Goal: Task Accomplishment & Management: Manage account settings

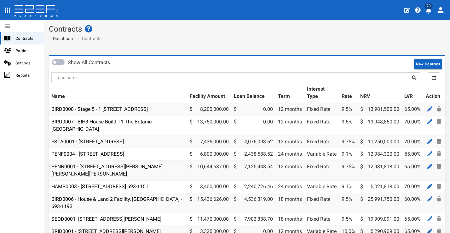
click at [132, 125] on link "BIRD0007 - BIH3 House Build T1 The Botanic, [GEOGRAPHIC_DATA]" at bounding box center [101, 124] width 101 height 13
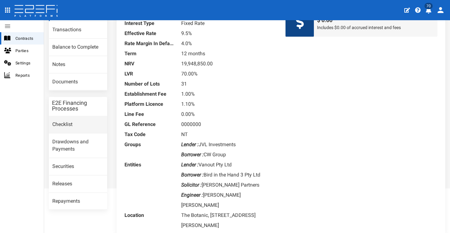
scroll to position [56, 0]
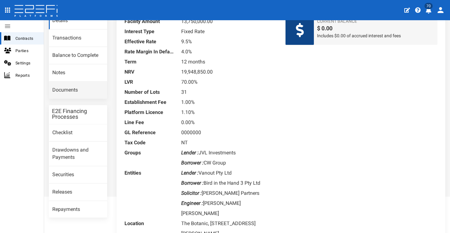
click at [89, 84] on link "Documents" at bounding box center [78, 90] width 58 height 17
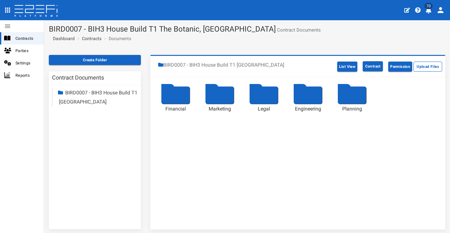
click at [223, 96] on div at bounding box center [219, 94] width 28 height 17
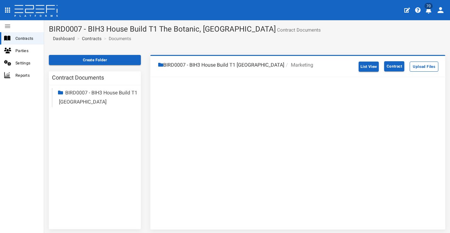
click at [276, 64] on li "BIRD0007 - BIH3 House Build T1 [GEOGRAPHIC_DATA]" at bounding box center [221, 64] width 126 height 7
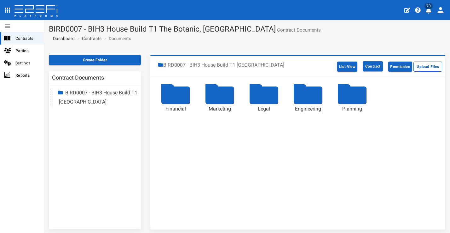
click at [182, 95] on div at bounding box center [175, 94] width 28 height 17
click at [182, 93] on div at bounding box center [175, 94] width 28 height 17
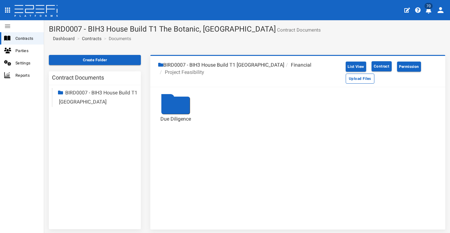
click at [184, 102] on div at bounding box center [175, 104] width 28 height 17
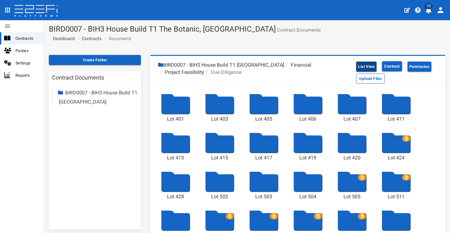
click at [368, 65] on button "List View" at bounding box center [366, 66] width 20 height 10
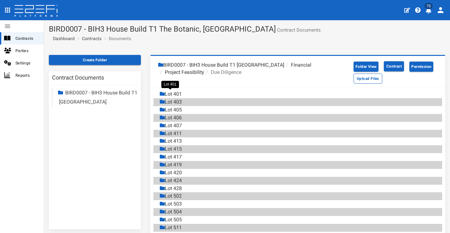
click at [180, 93] on div "Lot 401" at bounding box center [171, 93] width 22 height 7
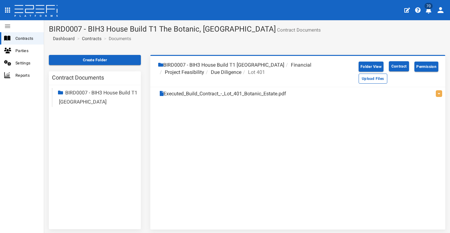
click at [219, 70] on li "Due Diligence" at bounding box center [222, 72] width 37 height 7
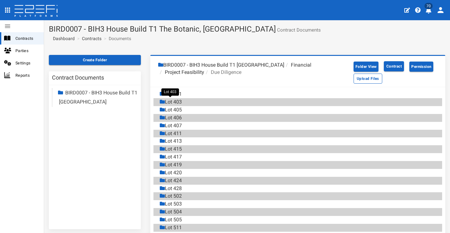
click at [179, 100] on div "Lot 403" at bounding box center [171, 101] width 22 height 7
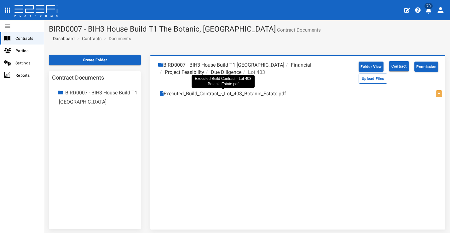
click at [228, 94] on link "Executed_Build_Contract_-_Lot_403_Botanic_Estate.pdf" at bounding box center [223, 93] width 126 height 7
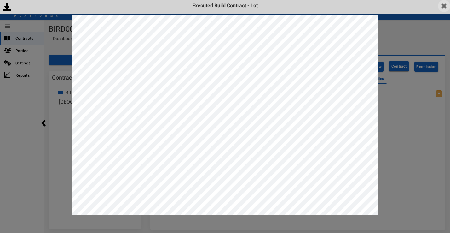
click at [442, 7] on img at bounding box center [444, 6] width 12 height 12
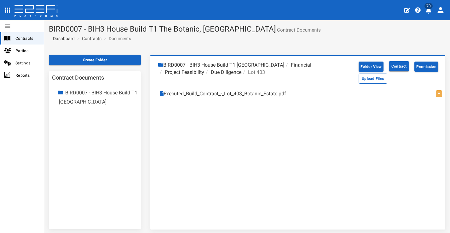
click at [232, 73] on li "Due Diligence" at bounding box center [222, 72] width 37 height 7
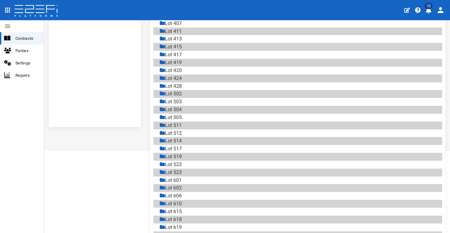
scroll to position [146, 0]
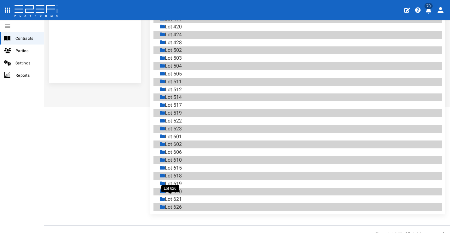
click at [177, 203] on div "Lot 626" at bounding box center [171, 206] width 22 height 7
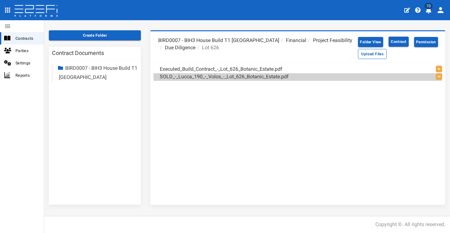
scroll to position [24, 0]
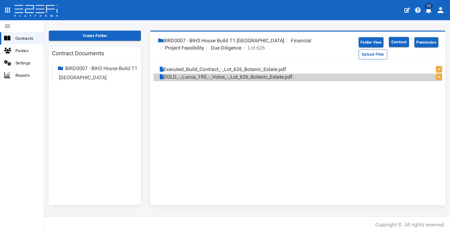
click at [222, 46] on li "Due Diligence" at bounding box center [222, 47] width 37 height 7
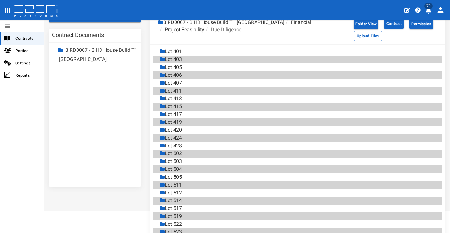
scroll to position [0, 0]
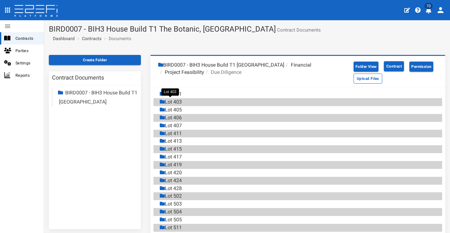
click at [180, 100] on div "Lot 403" at bounding box center [171, 101] width 22 height 7
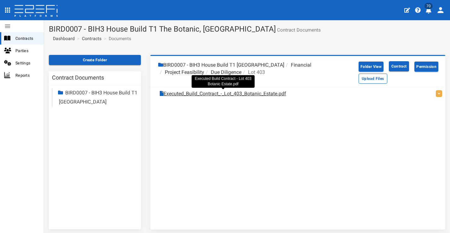
click at [193, 95] on link "Executed_Build_Contract_-_Lot_403_Botanic_Estate.pdf" at bounding box center [223, 93] width 126 height 7
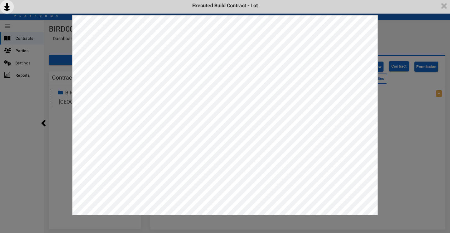
click at [2, 5] on img at bounding box center [7, 7] width 14 height 14
click at [445, 6] on img at bounding box center [444, 6] width 12 height 12
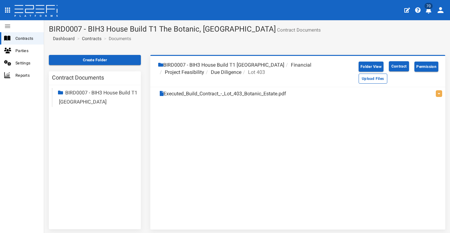
click at [182, 70] on li "Project Feasibility" at bounding box center [181, 72] width 46 height 7
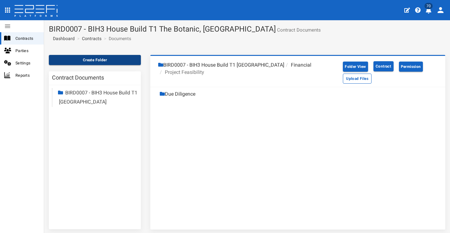
click at [112, 65] on button "Create Folder" at bounding box center [95, 60] width 92 height 10
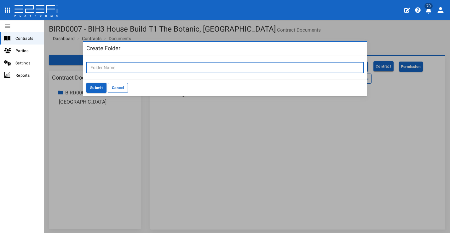
click at [165, 66] on input "text" at bounding box center [224, 67] width 277 height 11
type input "Valuation Reports"
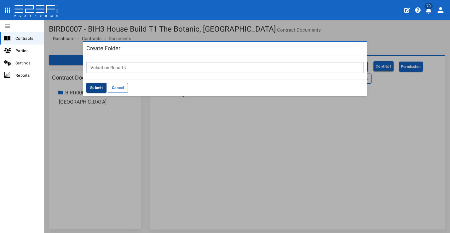
click at [91, 88] on button "Submit" at bounding box center [96, 88] width 20 height 10
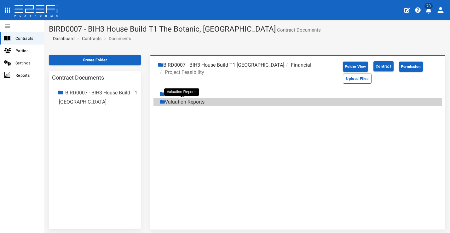
click at [196, 99] on div "Valuation Reports" at bounding box center [182, 101] width 45 height 7
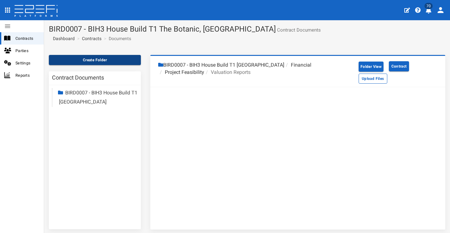
click at [133, 60] on button "Create Folder" at bounding box center [95, 60] width 92 height 10
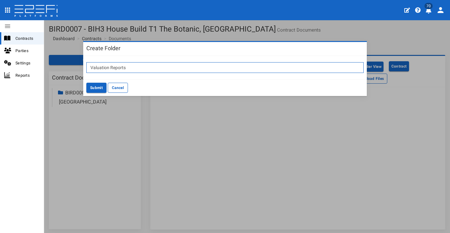
click at [147, 64] on input "Valuation Reports" at bounding box center [224, 67] width 277 height 11
type input "Lot 108"
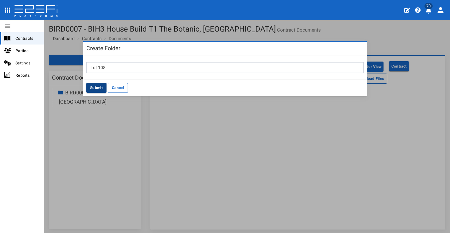
click at [97, 86] on button "Submit" at bounding box center [96, 88] width 20 height 10
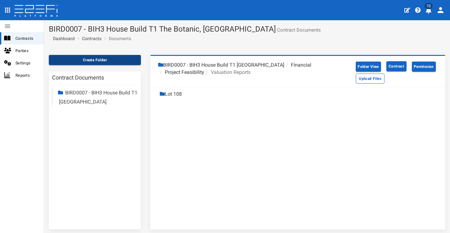
click at [101, 61] on button "Create Folder" at bounding box center [95, 60] width 92 height 10
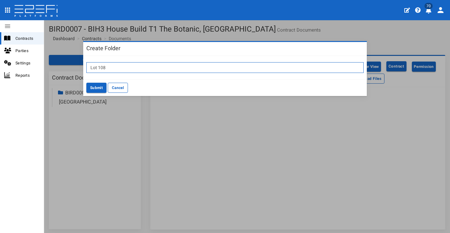
click at [100, 68] on input "Lot 108" at bounding box center [224, 67] width 277 height 11
type input "Lot 110"
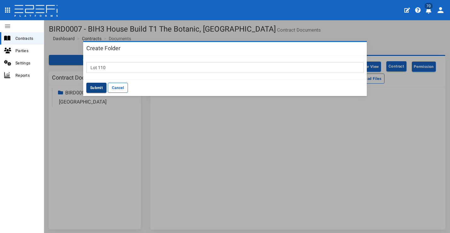
click at [93, 85] on button "Submit" at bounding box center [96, 88] width 20 height 10
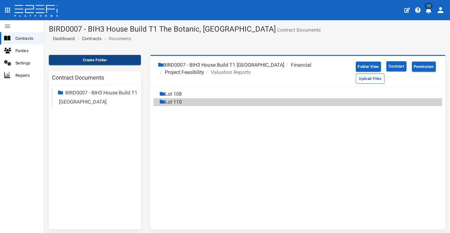
click at [108, 59] on button "Create Folder" at bounding box center [95, 60] width 92 height 10
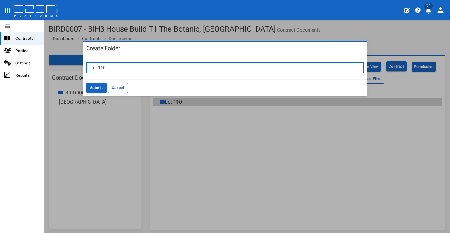
click at [124, 70] on input "Lot 110" at bounding box center [224, 67] width 277 height 11
type input "Lot 114"
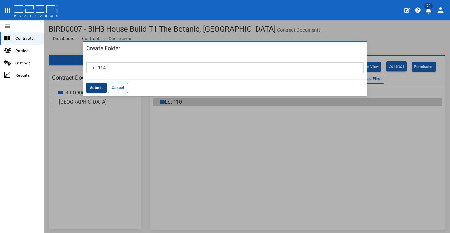
click at [90, 84] on button "Submit" at bounding box center [96, 88] width 20 height 10
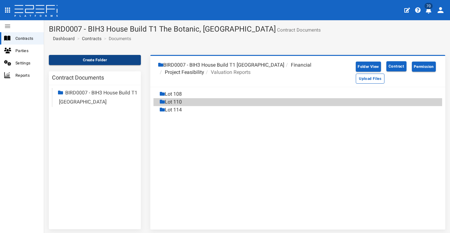
click at [115, 59] on button "Create Folder" at bounding box center [95, 60] width 92 height 10
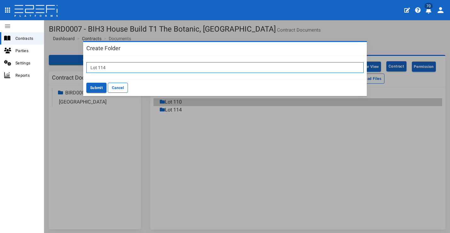
click at [135, 66] on input "Lot 114" at bounding box center [224, 67] width 277 height 11
type input "Lot 115"
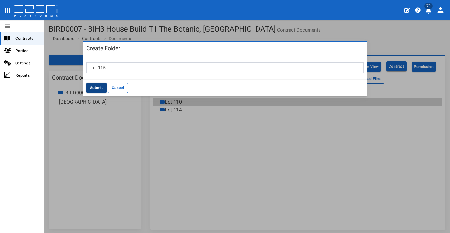
click at [100, 86] on button "Submit" at bounding box center [96, 88] width 20 height 10
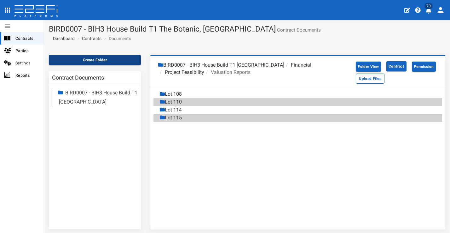
click at [113, 60] on button "Create Folder" at bounding box center [95, 60] width 92 height 10
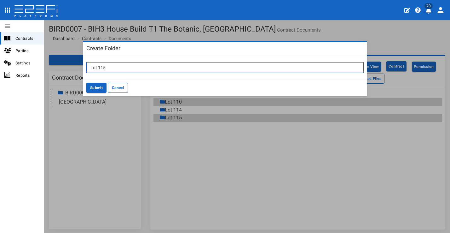
click at [157, 67] on input "Lot 115" at bounding box center [224, 67] width 277 height 11
type input "Lot 124"
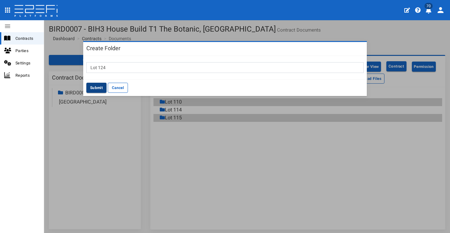
click at [100, 84] on button "Submit" at bounding box center [96, 88] width 20 height 10
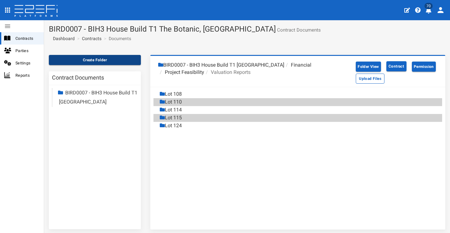
click at [104, 60] on button "Create Folder" at bounding box center [95, 60] width 92 height 10
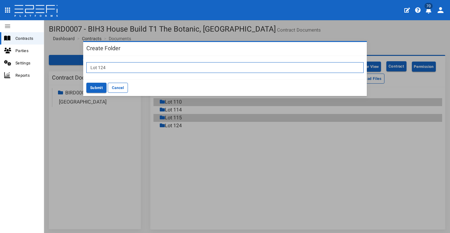
click at [134, 68] on input "Lot 124" at bounding box center [224, 67] width 277 height 11
type input "Lot 125"
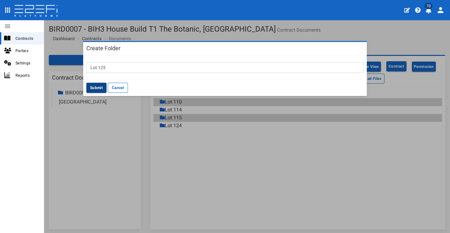
click at [94, 88] on button "Submit" at bounding box center [96, 88] width 20 height 10
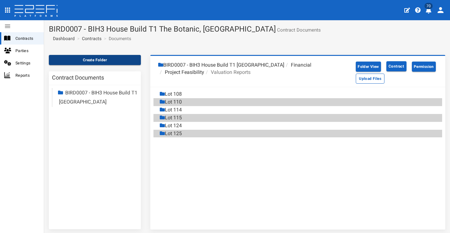
click at [115, 59] on button "Create Folder" at bounding box center [95, 60] width 92 height 10
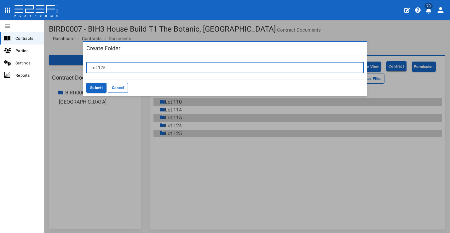
click at [121, 69] on input "Lot 125" at bounding box center [224, 67] width 277 height 11
type input "Lot 127"
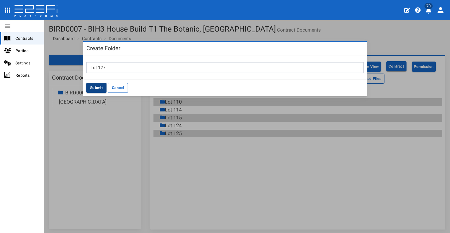
click at [89, 87] on button "Submit" at bounding box center [96, 88] width 20 height 10
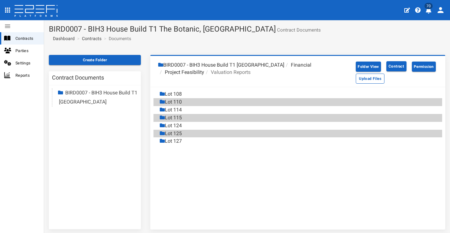
drag, startPoint x: 104, startPoint y: 60, endPoint x: 141, endPoint y: 58, distance: 37.2
click at [104, 60] on button "Create Folder" at bounding box center [95, 60] width 92 height 10
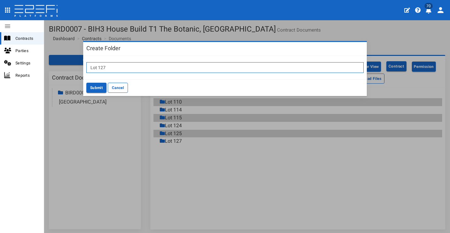
click at [185, 66] on input "Lot 127" at bounding box center [224, 67] width 277 height 11
type input "Lot 201"
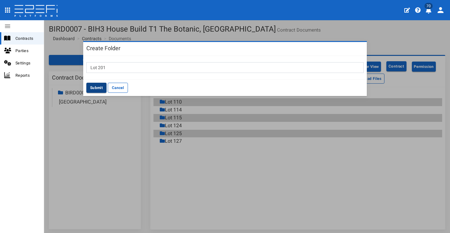
click at [91, 86] on button "Submit" at bounding box center [96, 88] width 20 height 10
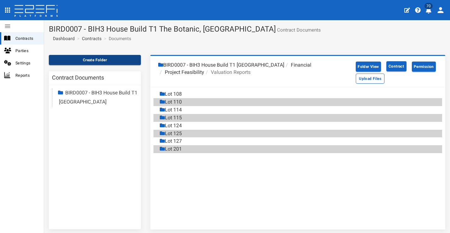
click at [111, 59] on button "Create Folder" at bounding box center [95, 60] width 92 height 10
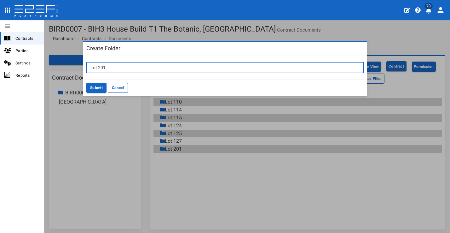
click at [172, 64] on input "Lot 201" at bounding box center [224, 67] width 277 height 11
type input "Lot 205"
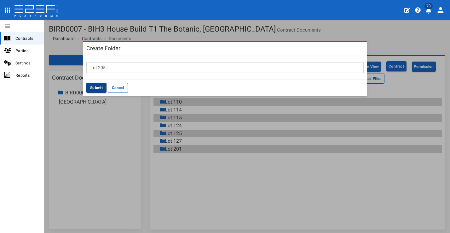
click at [93, 86] on button "Submit" at bounding box center [96, 88] width 20 height 10
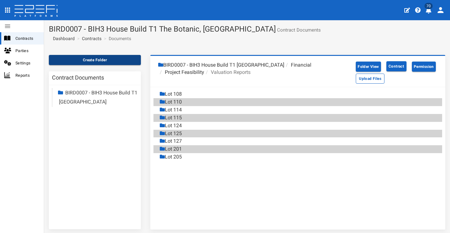
click at [98, 61] on button "Create Folder" at bounding box center [95, 60] width 92 height 10
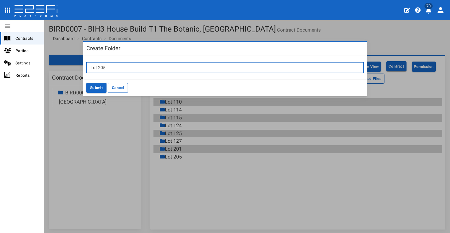
click at [104, 66] on input "Lot 205" at bounding box center [224, 67] width 277 height 11
type input "Lot 207"
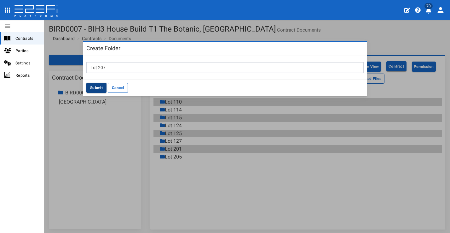
click at [95, 84] on button "Submit" at bounding box center [96, 88] width 20 height 10
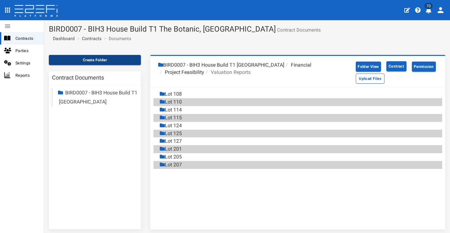
click at [117, 58] on button "Create Folder" at bounding box center [95, 60] width 92 height 10
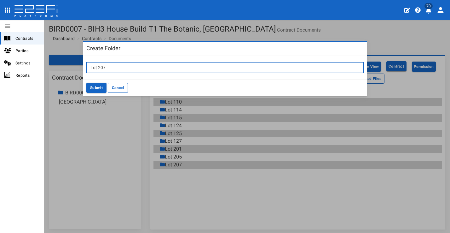
click at [139, 63] on input "Lot 207" at bounding box center [224, 67] width 277 height 11
type input "Lot 208"
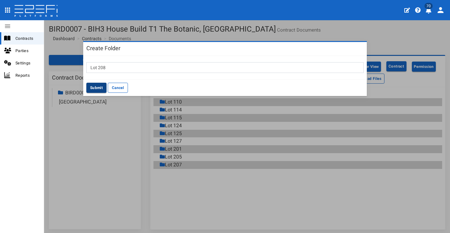
click at [95, 87] on button "Submit" at bounding box center [96, 88] width 20 height 10
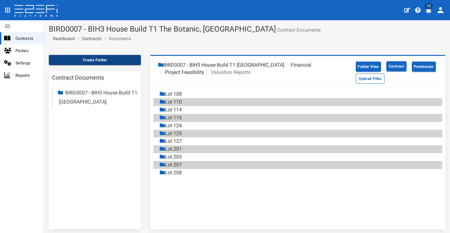
click at [93, 60] on button "Create Folder" at bounding box center [95, 60] width 92 height 10
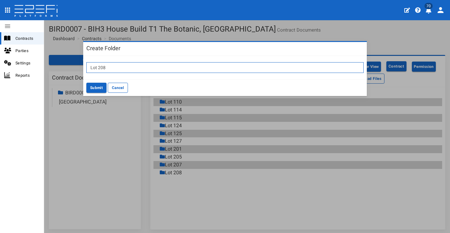
click at [120, 65] on input "Lot 208" at bounding box center [224, 67] width 277 height 11
type input "Lot 209"
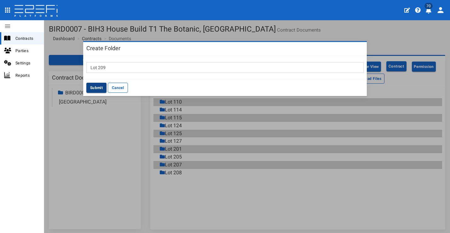
click at [97, 84] on button "Submit" at bounding box center [96, 88] width 20 height 10
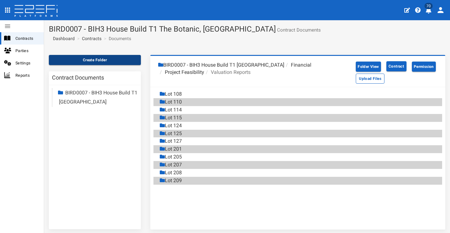
click at [87, 56] on button "Create Folder" at bounding box center [95, 60] width 92 height 10
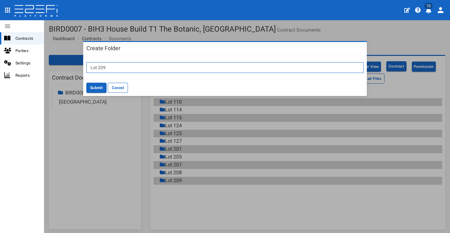
click at [108, 66] on input "Lot 209" at bounding box center [224, 67] width 277 height 11
type input "Lot 211"
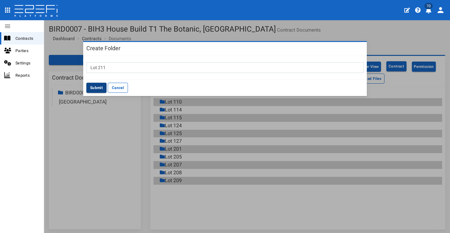
click at [99, 85] on button "Submit" at bounding box center [96, 88] width 20 height 10
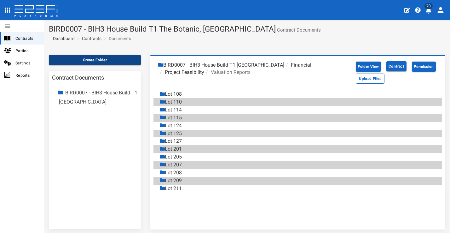
click at [123, 60] on button "Create Folder" at bounding box center [95, 60] width 92 height 10
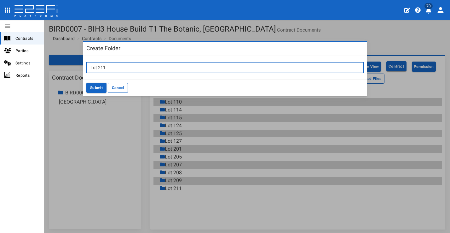
click at [141, 65] on input "Lot 211" at bounding box center [224, 67] width 277 height 11
type input "Lot 213"
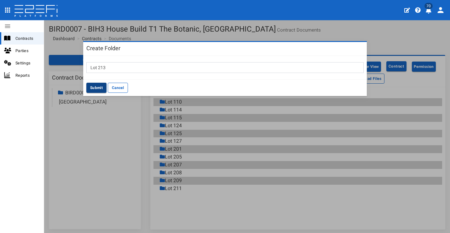
click at [93, 84] on button "Submit" at bounding box center [96, 88] width 20 height 10
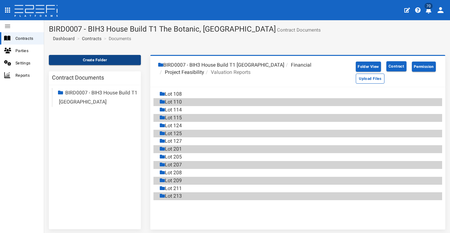
click at [101, 55] on button "Create Folder" at bounding box center [95, 60] width 92 height 10
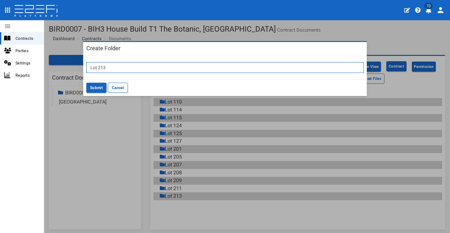
click at [128, 66] on input "Lot 213" at bounding box center [224, 67] width 277 height 11
type input "Lot 217"
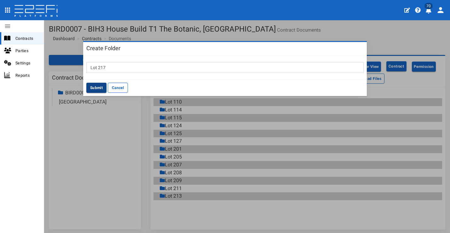
click at [93, 87] on button "Submit" at bounding box center [96, 88] width 20 height 10
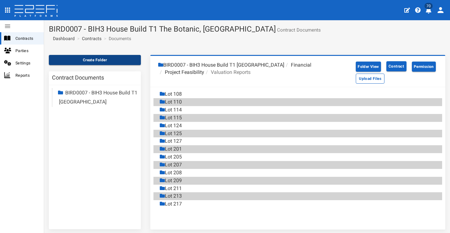
click at [92, 59] on button "Create Folder" at bounding box center [95, 60] width 92 height 10
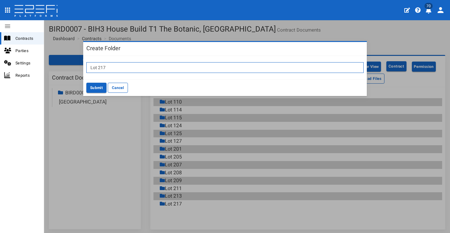
click at [138, 64] on input "Lot 217" at bounding box center [224, 67] width 277 height 11
type input "Lot 218"
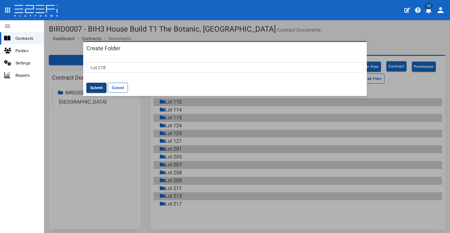
click at [104, 86] on button "Submit" at bounding box center [96, 88] width 20 height 10
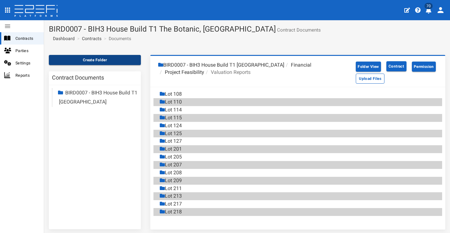
drag, startPoint x: 111, startPoint y: 59, endPoint x: 115, endPoint y: 59, distance: 4.4
click at [111, 59] on button "Create Folder" at bounding box center [95, 60] width 92 height 10
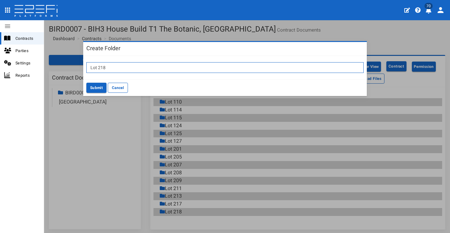
click at [136, 64] on input "Lot 218" at bounding box center [224, 67] width 277 height 11
type input "Lot 305"
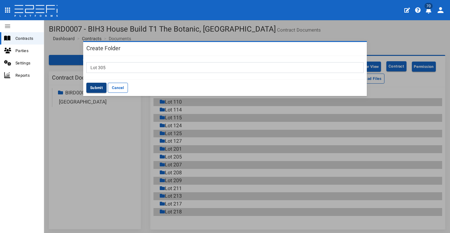
click at [103, 86] on button "Submit" at bounding box center [96, 88] width 20 height 10
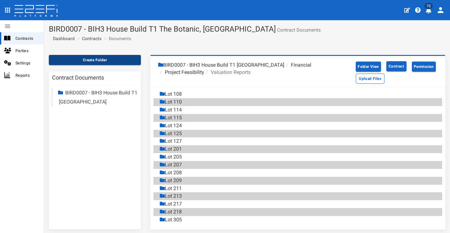
click at [88, 57] on button "Create Folder" at bounding box center [95, 60] width 92 height 10
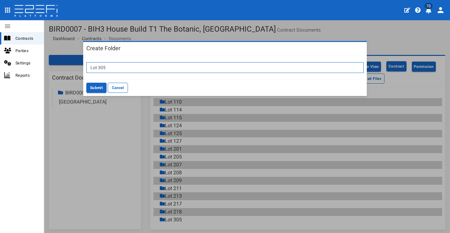
click at [118, 65] on input "Lot 305" at bounding box center [224, 67] width 277 height 11
type input "Lot 307"
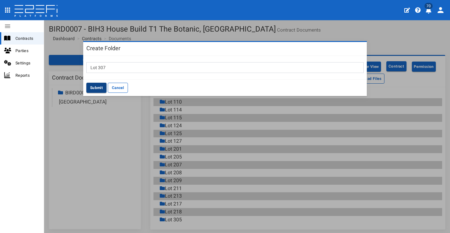
click at [103, 85] on button "Submit" at bounding box center [96, 88] width 20 height 10
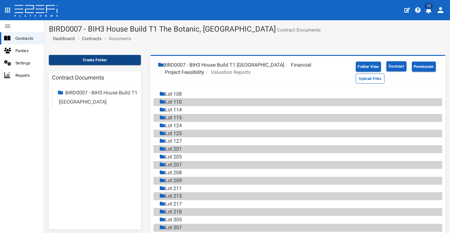
click at [93, 57] on button "Create Folder" at bounding box center [95, 60] width 92 height 10
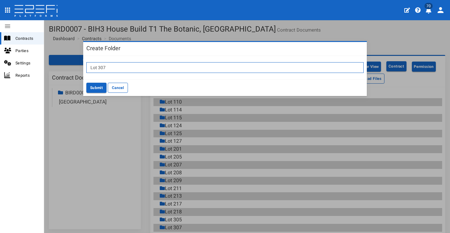
click at [149, 63] on input "Lot 307" at bounding box center [224, 67] width 277 height 11
type input "Lot 309"
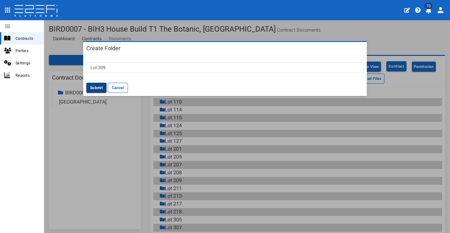
click at [102, 85] on button "Submit" at bounding box center [96, 88] width 20 height 10
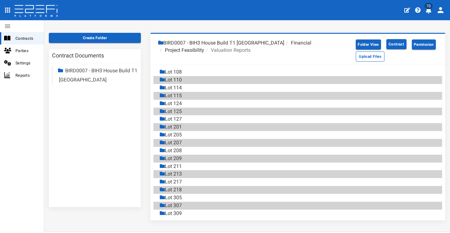
scroll to position [1, 0]
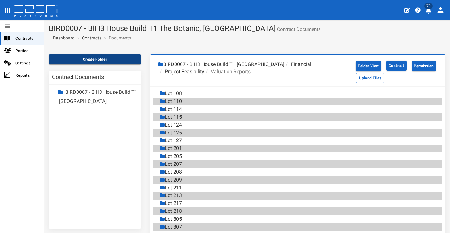
click at [111, 58] on button "Create Folder" at bounding box center [95, 59] width 92 height 10
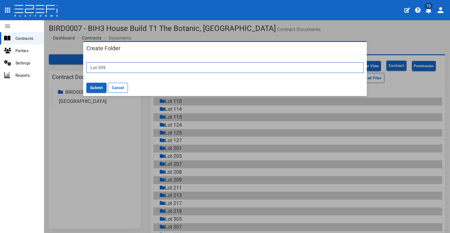
click at [109, 65] on input "Lot 309" at bounding box center [224, 67] width 277 height 11
type input "Lot 311"
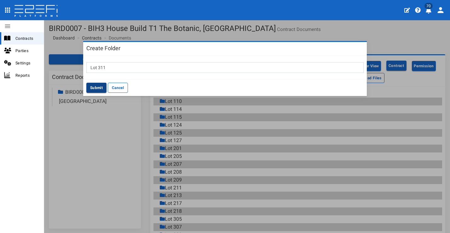
click at [96, 90] on button "Submit" at bounding box center [96, 88] width 20 height 10
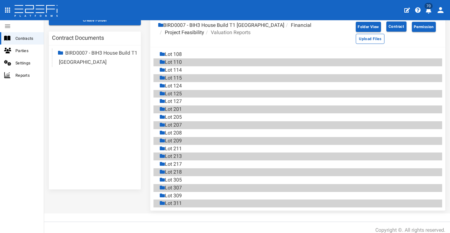
scroll to position [0, 0]
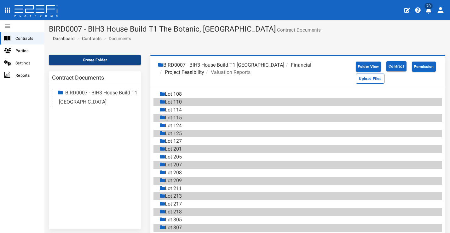
click at [105, 63] on button "Create Folder" at bounding box center [95, 60] width 92 height 10
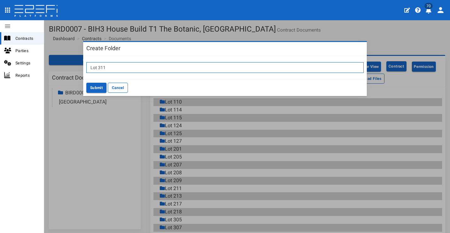
click at [137, 64] on input "Lot 311" at bounding box center [224, 67] width 277 height 11
type input "Lot 314"
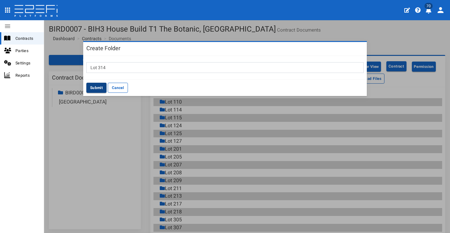
click at [98, 85] on button "Submit" at bounding box center [96, 88] width 20 height 10
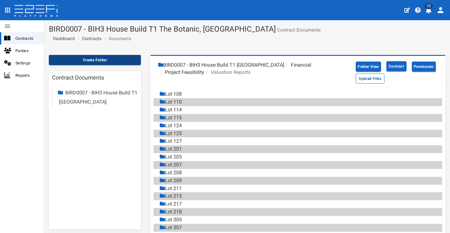
click at [104, 61] on button "Create Folder" at bounding box center [95, 60] width 92 height 10
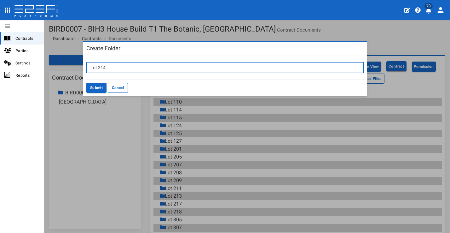
click at [108, 65] on input "Lot 314" at bounding box center [224, 67] width 277 height 11
type input "Lot 315"
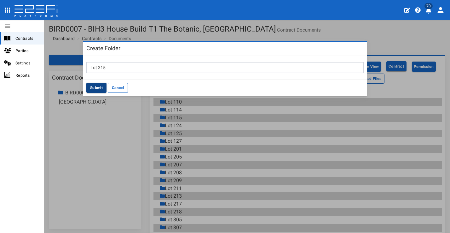
click at [94, 85] on button "Submit" at bounding box center [96, 88] width 20 height 10
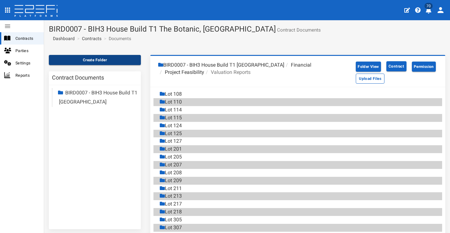
click at [109, 61] on button "Create Folder" at bounding box center [95, 60] width 92 height 10
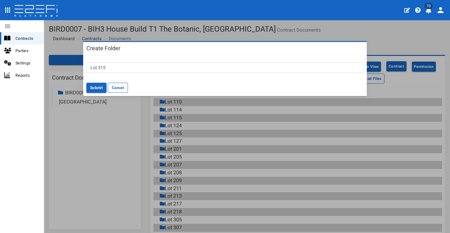
drag, startPoint x: 145, startPoint y: 61, endPoint x: 142, endPoint y: 67, distance: 7.5
click at [144, 62] on div "Lot 315" at bounding box center [225, 67] width 284 height 23
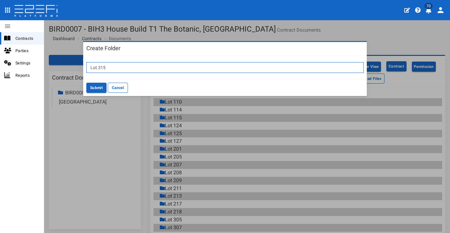
click at [141, 69] on input "Lot 315" at bounding box center [224, 67] width 277 height 11
type input "Lot 316"
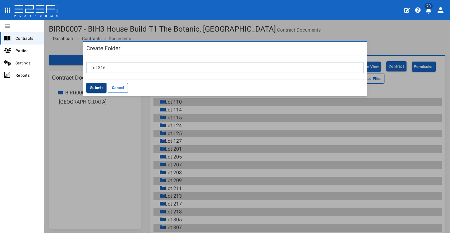
click at [100, 84] on button "Submit" at bounding box center [96, 88] width 20 height 10
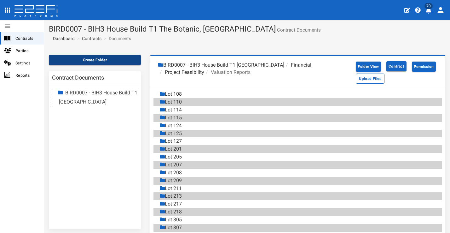
click at [112, 64] on button "Create Folder" at bounding box center [95, 60] width 92 height 10
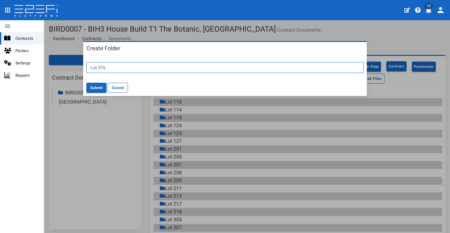
click at [118, 67] on input "Lot 316" at bounding box center [224, 67] width 277 height 11
type input "Lot 320"
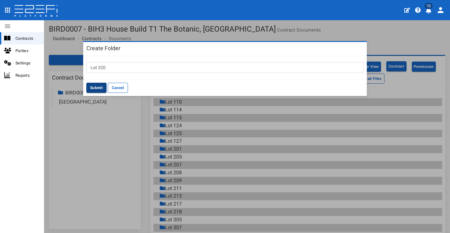
click at [92, 85] on button "Submit" at bounding box center [96, 88] width 20 height 10
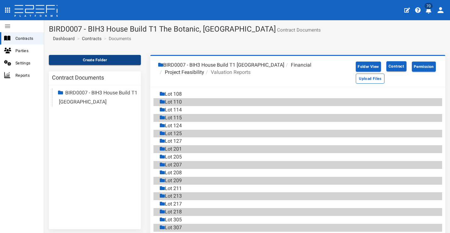
click at [94, 61] on button "Create Folder" at bounding box center [95, 60] width 92 height 10
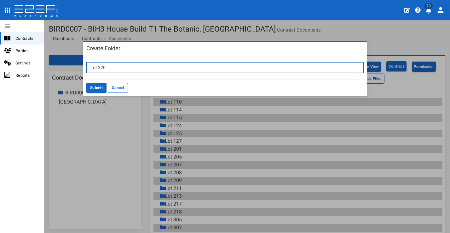
click at [120, 68] on input "Lot 320" at bounding box center [224, 67] width 277 height 11
type input "Lot 322"
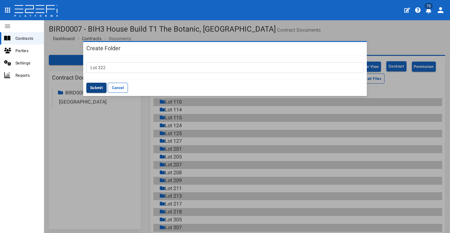
click at [97, 87] on button "Submit" at bounding box center [96, 88] width 20 height 10
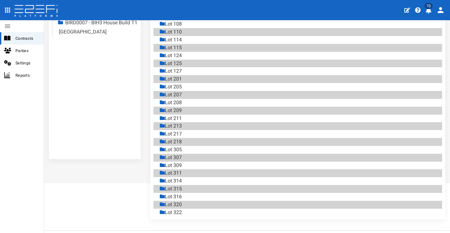
scroll to position [15, 0]
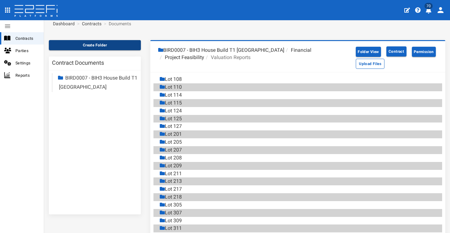
click at [122, 44] on button "Create Folder" at bounding box center [95, 45] width 92 height 10
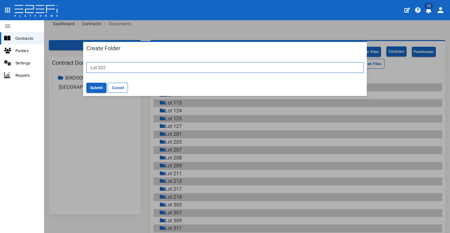
click at [132, 67] on input "Lot 322" at bounding box center [224, 67] width 277 height 11
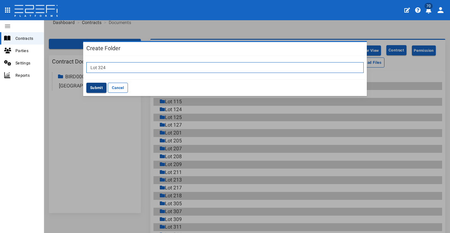
type input "Lot 324"
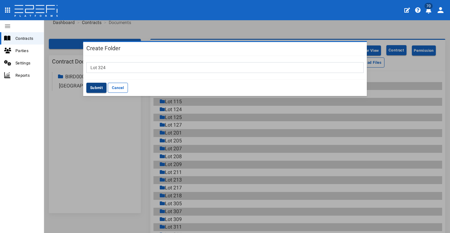
click at [96, 84] on button "Submit" at bounding box center [96, 88] width 20 height 10
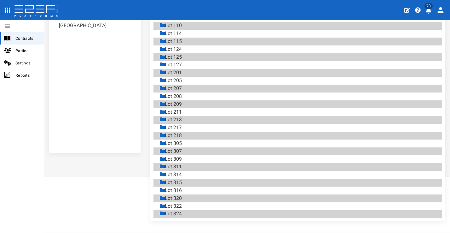
scroll to position [0, 0]
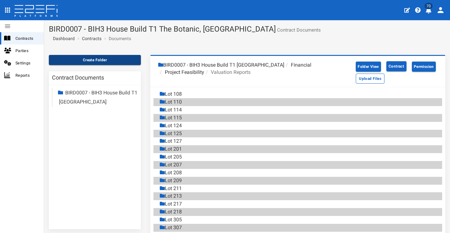
click at [78, 57] on button "Create Folder" at bounding box center [95, 60] width 92 height 10
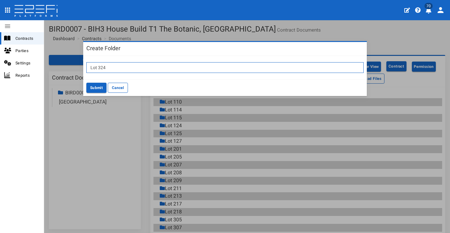
click at [102, 69] on input "Lot 324" at bounding box center [224, 67] width 277 height 11
type input "Lot 326"
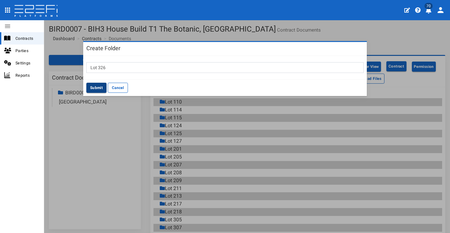
click at [96, 89] on button "Submit" at bounding box center [96, 88] width 20 height 10
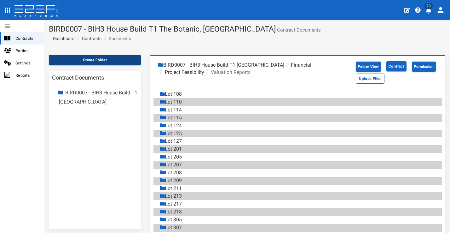
click at [99, 60] on button "Create Folder" at bounding box center [95, 60] width 92 height 10
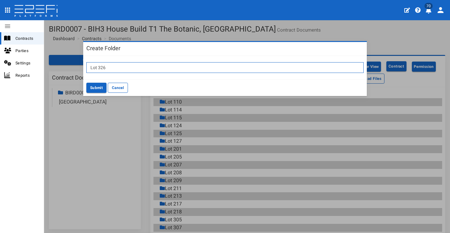
click at [111, 65] on input "Lot 326" at bounding box center [224, 67] width 277 height 11
type input "Lot 328"
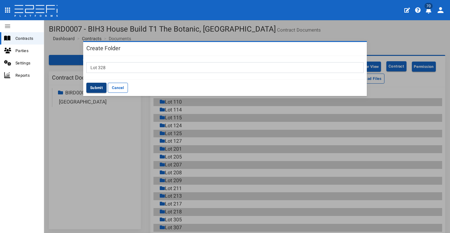
click at [98, 86] on button "Submit" at bounding box center [96, 88] width 20 height 10
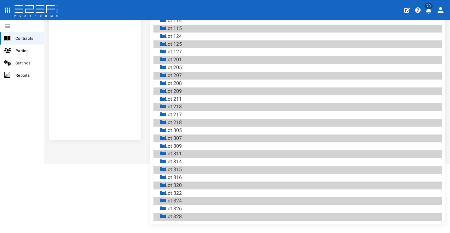
scroll to position [14, 0]
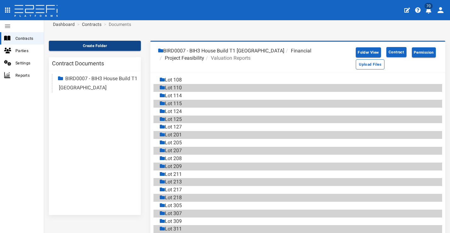
click at [130, 50] on button "Create Folder" at bounding box center [95, 46] width 92 height 10
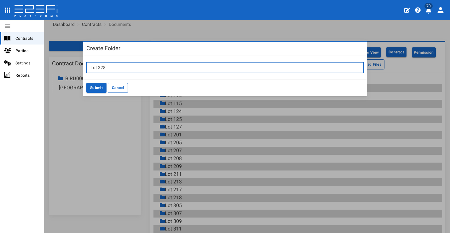
click at [135, 66] on input "Lot 328" at bounding box center [224, 67] width 277 height 11
type input "Lot 329"
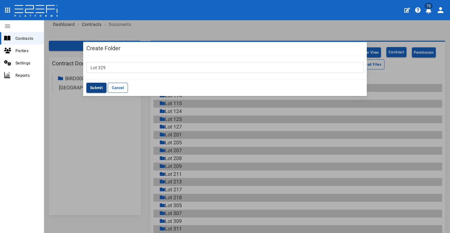
click at [100, 89] on button "Submit" at bounding box center [96, 88] width 20 height 10
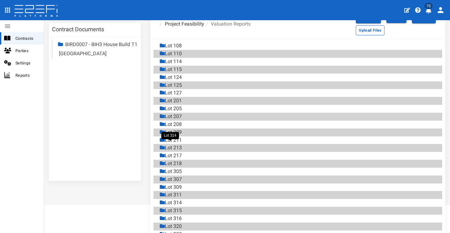
scroll to position [0, 0]
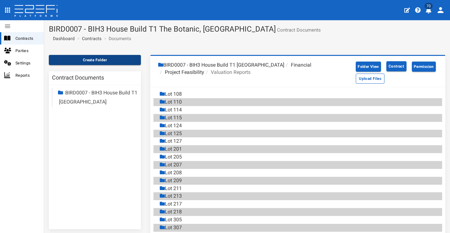
click at [109, 56] on button "Create Folder" at bounding box center [95, 60] width 92 height 10
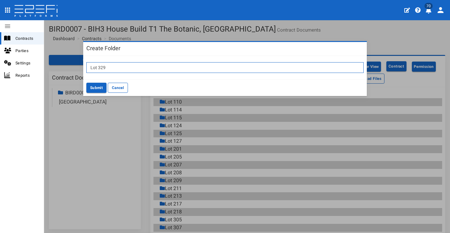
click at [135, 64] on input "Lot 329" at bounding box center [224, 67] width 277 height 11
type input "Lot 330"
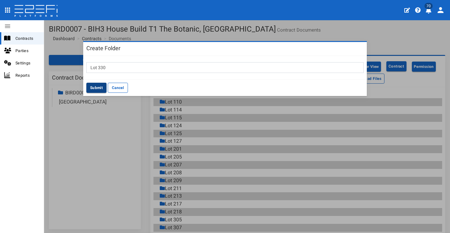
click at [103, 85] on button "Submit" at bounding box center [96, 88] width 20 height 10
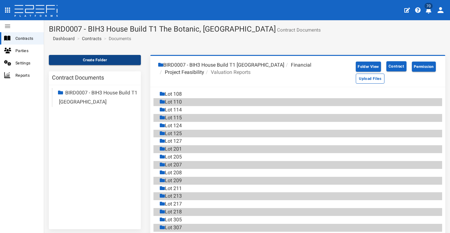
click at [94, 55] on button "Create Folder" at bounding box center [95, 60] width 92 height 10
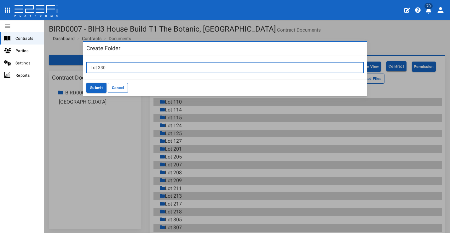
click at [113, 71] on input "Lot 330" at bounding box center [224, 67] width 277 height 11
type input "Lot 335"
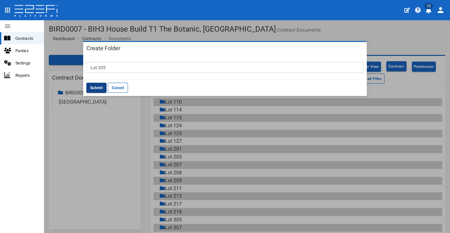
click at [90, 85] on button "Submit" at bounding box center [96, 88] width 20 height 10
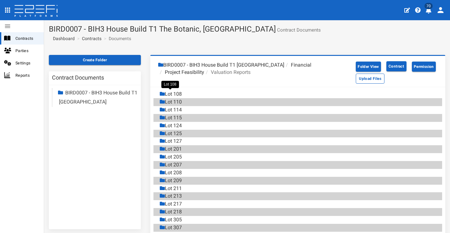
click at [178, 92] on div "Lot 108" at bounding box center [171, 93] width 22 height 7
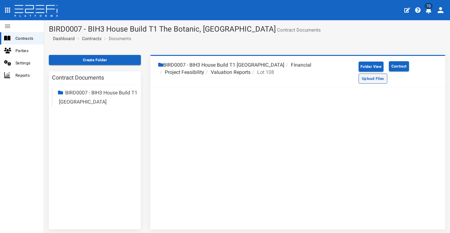
click at [364, 78] on button "Upload Files" at bounding box center [373, 78] width 29 height 10
click at [240, 73] on li "Valuation Reports" at bounding box center [227, 72] width 46 height 7
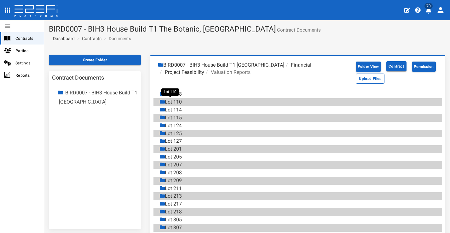
click at [181, 99] on div "Lot 110" at bounding box center [171, 101] width 22 height 7
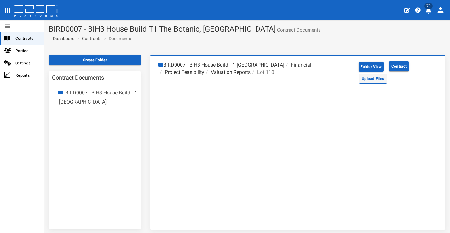
click at [359, 78] on button "Upload Files" at bounding box center [373, 78] width 29 height 10
click at [242, 72] on li "Valuation Reports" at bounding box center [227, 72] width 46 height 7
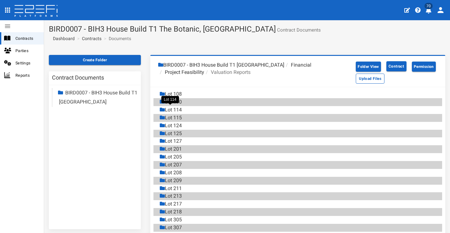
click at [180, 107] on div "Lot 114" at bounding box center [171, 109] width 22 height 7
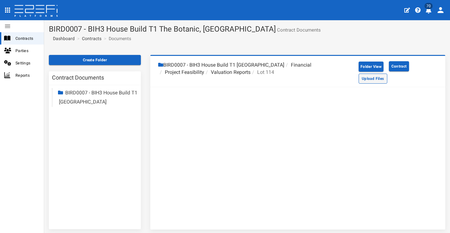
click at [363, 78] on button "Upload Files" at bounding box center [373, 78] width 29 height 10
click at [236, 72] on li "Valuation Reports" at bounding box center [227, 72] width 46 height 7
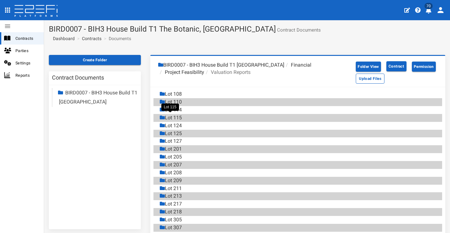
click at [178, 116] on div "Lot 115" at bounding box center [171, 117] width 22 height 7
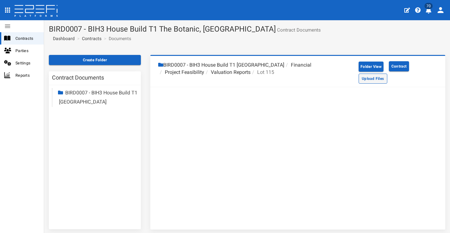
click at [371, 80] on button "Upload Files" at bounding box center [373, 78] width 29 height 10
click at [236, 71] on li "Valuation Reports" at bounding box center [227, 72] width 46 height 7
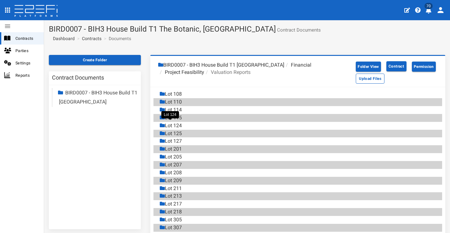
click at [178, 122] on div "Lot 124" at bounding box center [171, 125] width 22 height 7
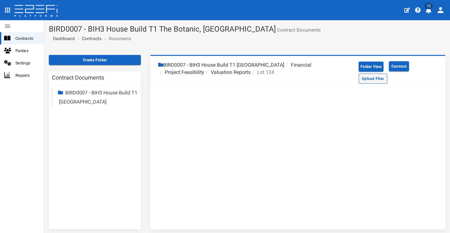
click at [360, 78] on button "Upload Files" at bounding box center [373, 78] width 29 height 10
click at [244, 70] on li "Valuation Reports" at bounding box center [227, 72] width 46 height 7
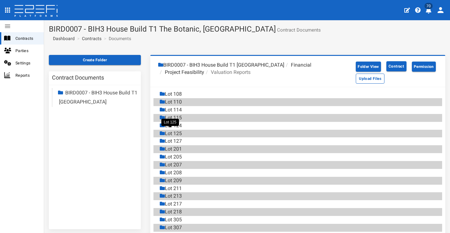
click at [180, 132] on div "Lot 125" at bounding box center [171, 133] width 22 height 7
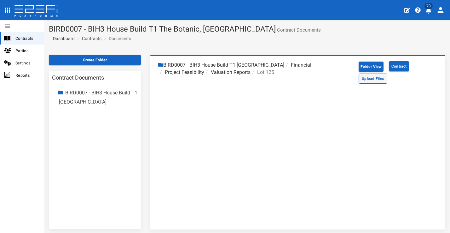
click at [377, 76] on button "Upload Files" at bounding box center [373, 78] width 29 height 10
click at [239, 72] on li "Valuation Reports" at bounding box center [227, 72] width 46 height 7
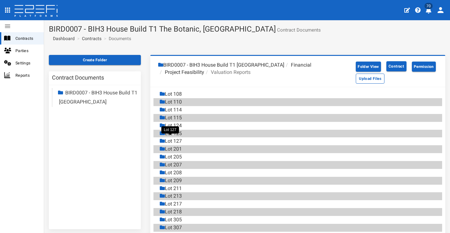
click at [177, 138] on div "Lot 127" at bounding box center [171, 140] width 22 height 7
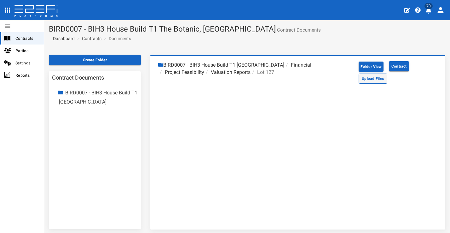
click at [360, 78] on button "Upload Files" at bounding box center [373, 78] width 29 height 10
click at [239, 72] on li "Valuation Reports" at bounding box center [227, 72] width 46 height 7
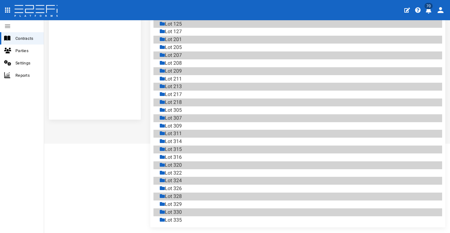
scroll to position [75, 0]
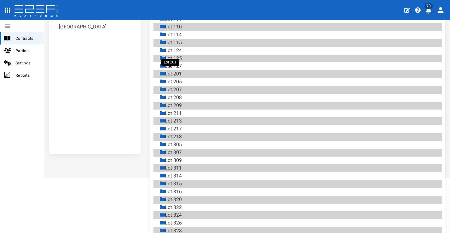
click at [176, 71] on div "Lot 201" at bounding box center [171, 73] width 22 height 7
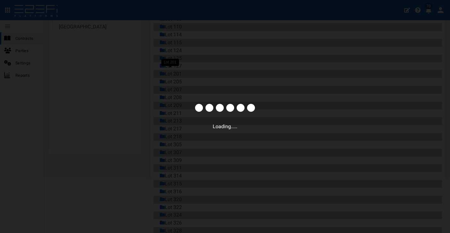
scroll to position [24, 0]
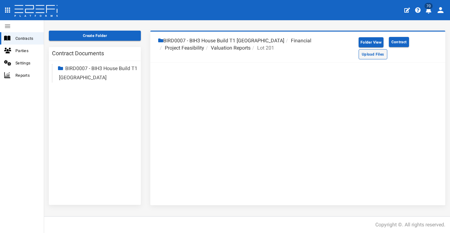
click at [379, 56] on button "Upload Files" at bounding box center [373, 54] width 29 height 10
click at [234, 48] on li "Valuation Reports" at bounding box center [227, 47] width 46 height 7
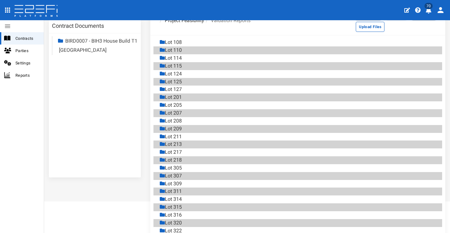
scroll to position [69, 0]
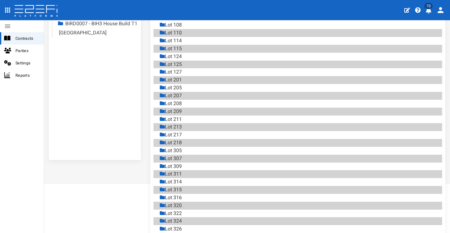
click at [184, 78] on div "Lot 201" at bounding box center [301, 80] width 282 height 8
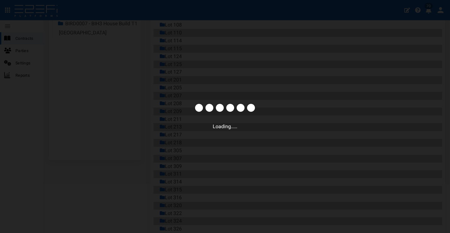
scroll to position [24, 0]
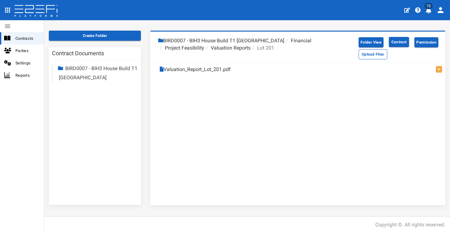
click at [236, 46] on li "Valuation Reports" at bounding box center [227, 47] width 46 height 7
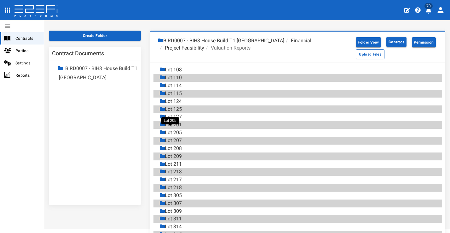
click at [169, 130] on div "Lot 205" at bounding box center [171, 132] width 22 height 7
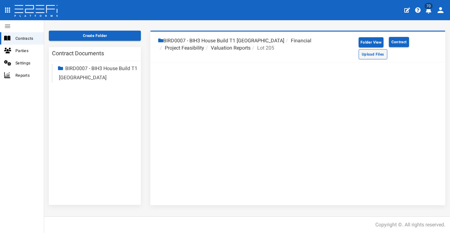
click at [359, 55] on button "Upload Files" at bounding box center [373, 54] width 29 height 10
click at [237, 47] on li "Valuation Reports" at bounding box center [227, 47] width 46 height 7
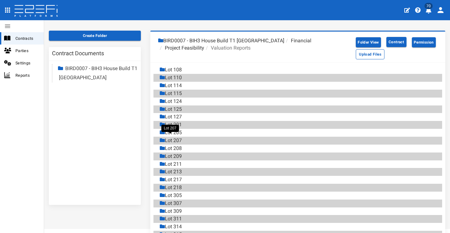
click at [178, 137] on div "Lot 207" at bounding box center [171, 140] width 22 height 7
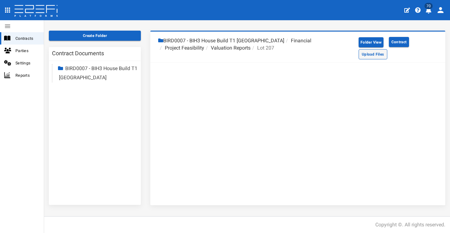
click at [369, 55] on button "Upload Files" at bounding box center [373, 54] width 29 height 10
click at [234, 48] on li "Valuation Reports" at bounding box center [227, 47] width 46 height 7
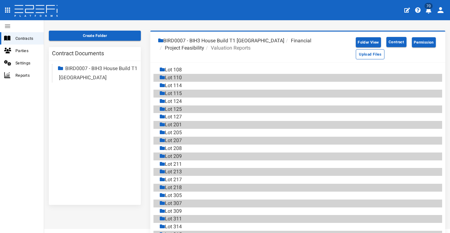
scroll to position [26, 0]
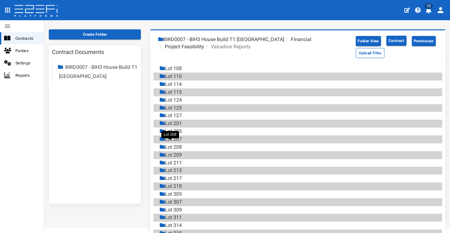
click at [180, 143] on div "Lot 208" at bounding box center [171, 146] width 22 height 7
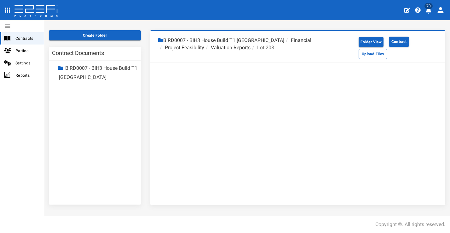
scroll to position [24, 0]
click at [365, 54] on button "Upload Files" at bounding box center [373, 54] width 29 height 10
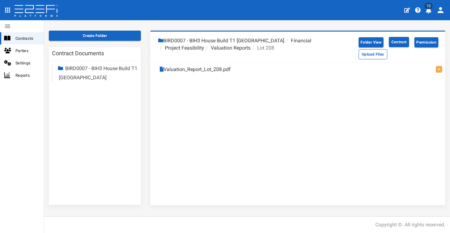
click at [227, 48] on li "Valuation Reports" at bounding box center [227, 47] width 46 height 7
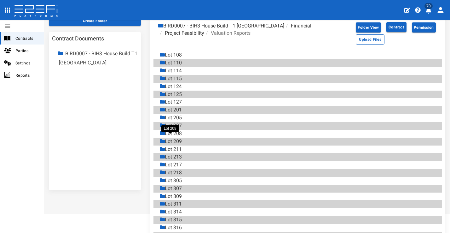
click at [181, 139] on div "Lot 209" at bounding box center [171, 141] width 22 height 7
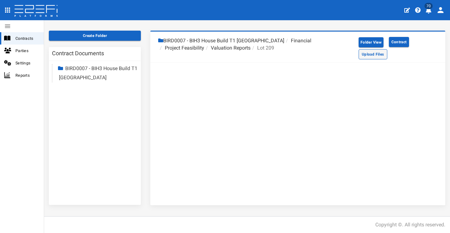
click at [367, 55] on button "Upload Files" at bounding box center [373, 54] width 29 height 10
click at [231, 49] on li "Valuation Reports" at bounding box center [227, 47] width 46 height 7
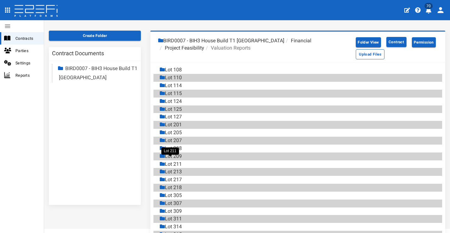
click at [180, 161] on div "Lot 211" at bounding box center [171, 163] width 22 height 7
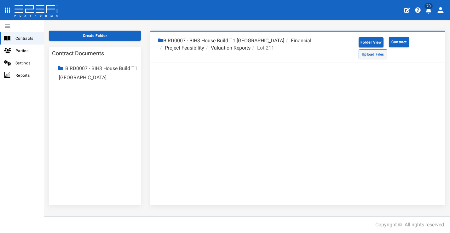
click at [368, 54] on button "Upload Files" at bounding box center [373, 54] width 29 height 10
click at [234, 50] on li "Valuation Reports" at bounding box center [227, 47] width 46 height 7
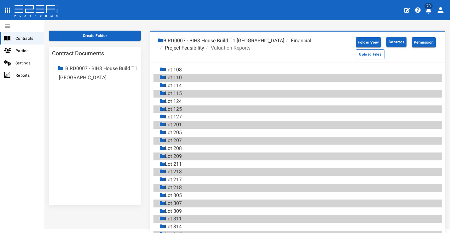
click at [183, 168] on div "Lot 213" at bounding box center [301, 172] width 282 height 8
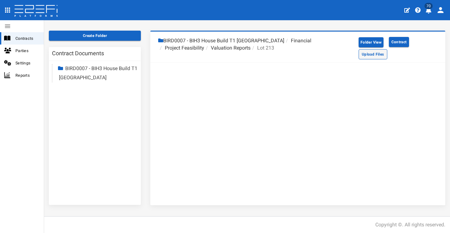
click at [363, 55] on button "Upload Files" at bounding box center [373, 54] width 29 height 10
click at [235, 49] on li "Valuation Reports" at bounding box center [227, 47] width 46 height 7
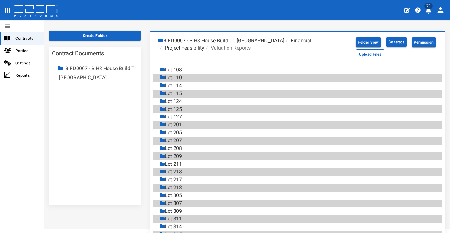
scroll to position [64, 0]
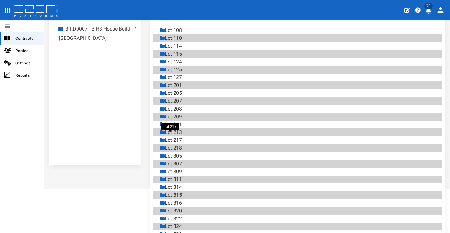
click at [180, 137] on div "Lot 217" at bounding box center [171, 139] width 22 height 7
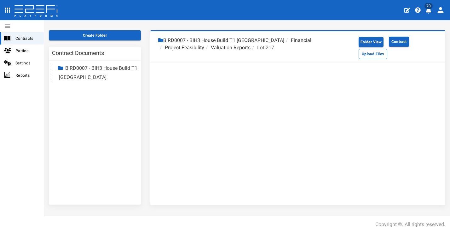
scroll to position [24, 0]
click at [361, 55] on button "Upload Files" at bounding box center [373, 54] width 29 height 10
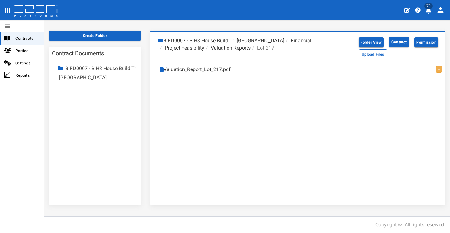
click at [227, 48] on li "Valuation Reports" at bounding box center [227, 47] width 46 height 7
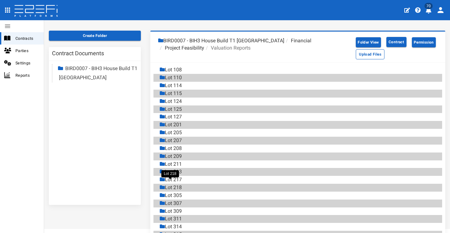
click at [174, 184] on div "Lot 218" at bounding box center [171, 187] width 22 height 7
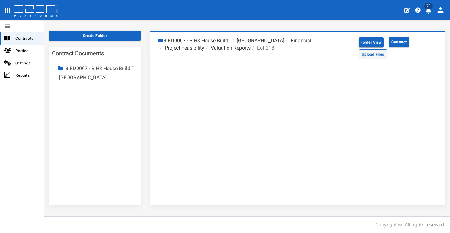
click at [368, 55] on button "Upload Files" at bounding box center [373, 54] width 29 height 10
click at [234, 47] on li "Valuation Reports" at bounding box center [227, 47] width 46 height 7
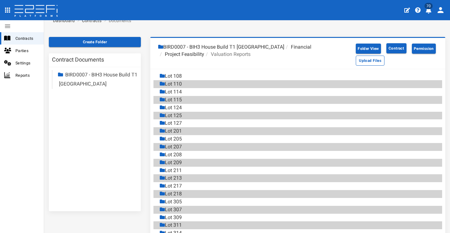
scroll to position [41, 0]
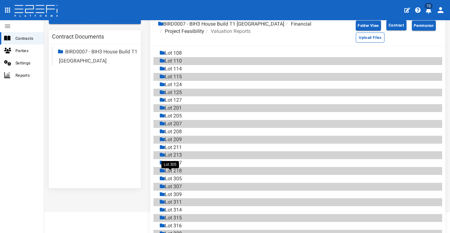
click at [180, 175] on div "Lot 305" at bounding box center [171, 178] width 22 height 7
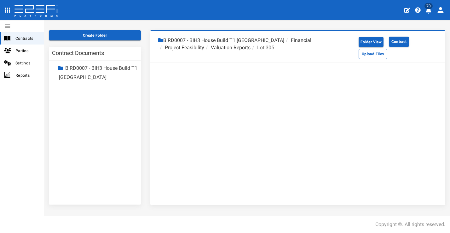
scroll to position [24, 0]
click at [363, 51] on button "Upload Files" at bounding box center [373, 54] width 29 height 10
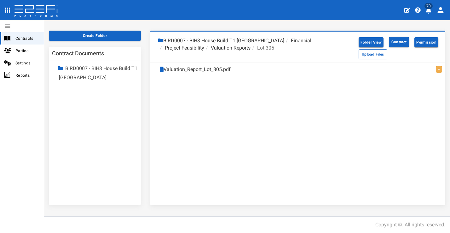
click at [239, 48] on li "Valuation Reports" at bounding box center [227, 47] width 46 height 7
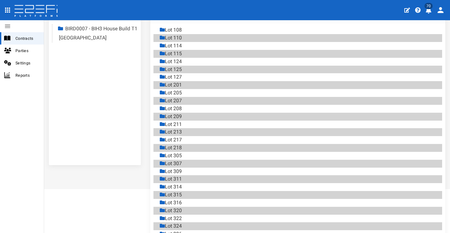
scroll to position [78, 0]
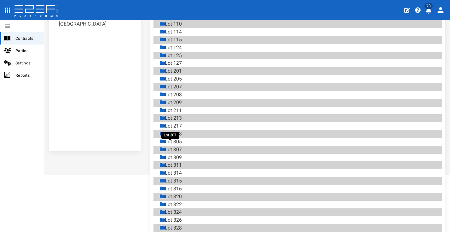
click at [179, 146] on div "Lot 307" at bounding box center [171, 149] width 22 height 7
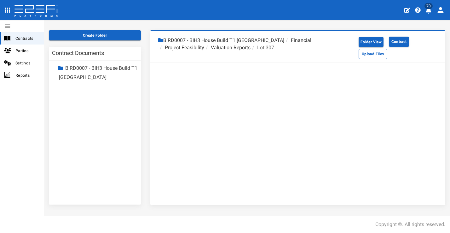
scroll to position [24, 0]
click at [376, 57] on button "Upload Files" at bounding box center [373, 54] width 29 height 10
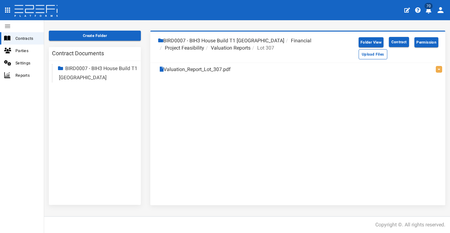
click at [240, 47] on li "Valuation Reports" at bounding box center [227, 47] width 46 height 7
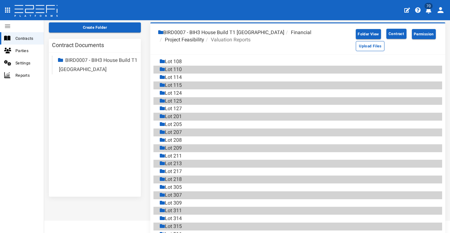
scroll to position [41, 0]
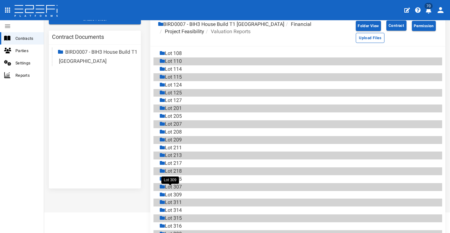
click at [181, 191] on div "Lot 309" at bounding box center [171, 194] width 22 height 7
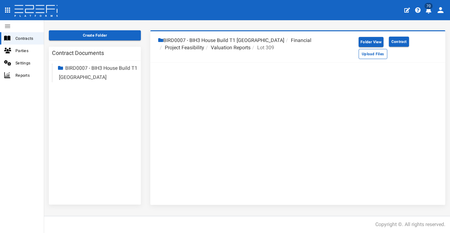
scroll to position [24, 0]
click at [373, 55] on button "Upload Files" at bounding box center [373, 54] width 29 height 10
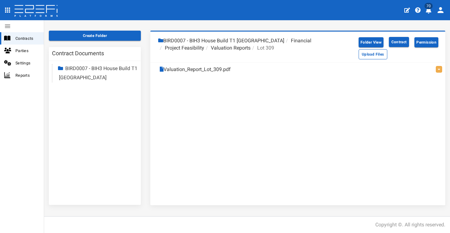
click at [244, 47] on li "Valuation Reports" at bounding box center [227, 47] width 46 height 7
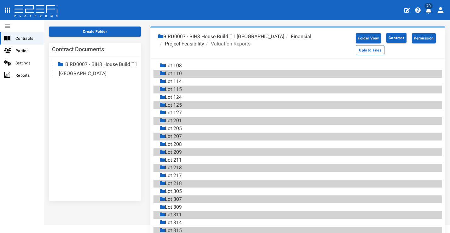
scroll to position [33, 0]
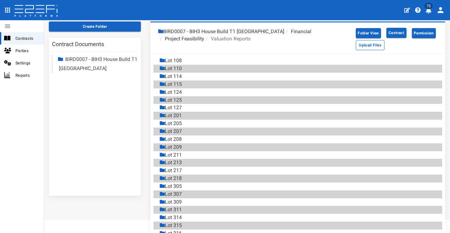
click at [183, 205] on div "Lot 311" at bounding box center [301, 209] width 282 height 8
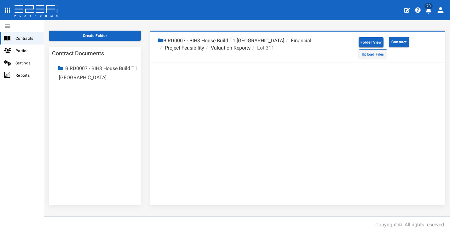
click at [374, 57] on button "Upload Files" at bounding box center [373, 54] width 29 height 10
click at [238, 49] on li "Valuation Reports" at bounding box center [227, 47] width 46 height 7
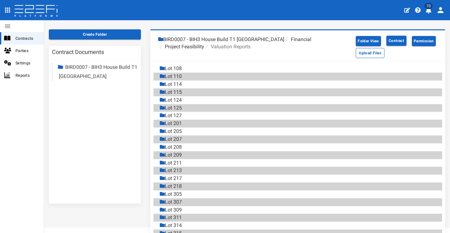
click at [206, 221] on div "Lot 314" at bounding box center [301, 225] width 282 height 8
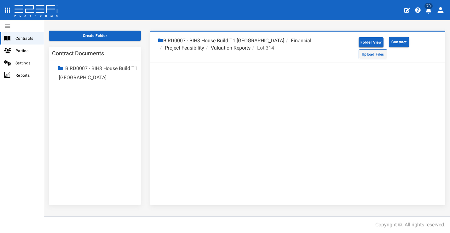
click at [362, 54] on button "Upload Files" at bounding box center [373, 54] width 29 height 10
click at [234, 48] on li "Valuation Reports" at bounding box center [227, 47] width 46 height 7
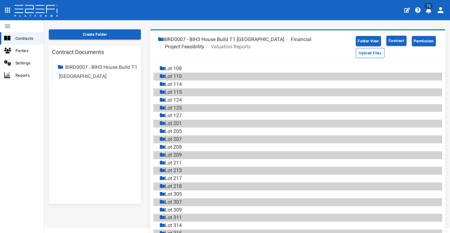
scroll to position [27, 0]
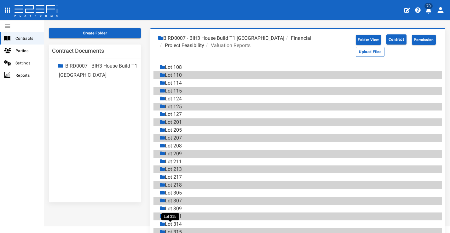
click at [180, 228] on div "Lot 315" at bounding box center [171, 231] width 22 height 7
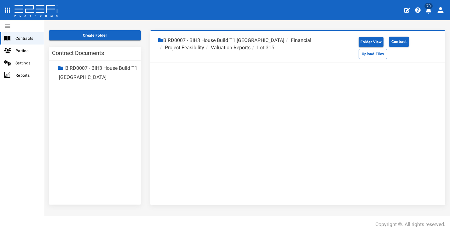
scroll to position [24, 0]
click at [361, 57] on button "Upload Files" at bounding box center [373, 54] width 29 height 10
click at [362, 52] on button "Upload Files" at bounding box center [373, 54] width 29 height 10
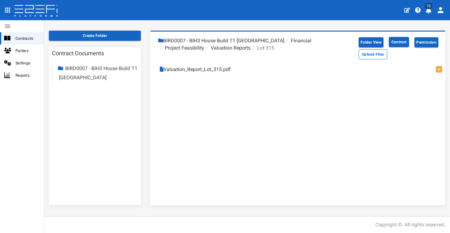
click at [244, 48] on li "Valuation Reports" at bounding box center [227, 47] width 46 height 7
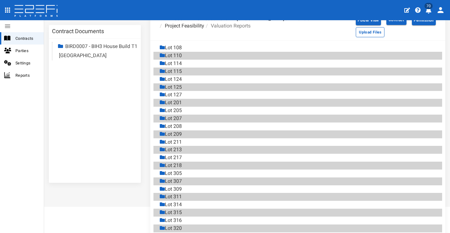
scroll to position [59, 0]
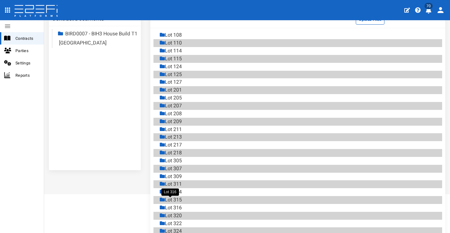
click at [181, 204] on div "Lot 316" at bounding box center [171, 207] width 22 height 7
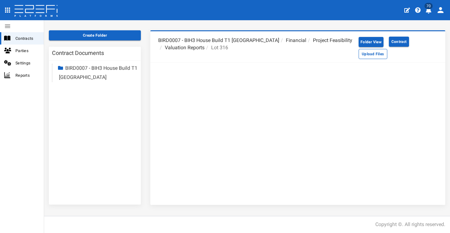
scroll to position [24, 0]
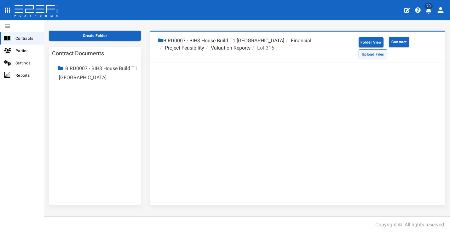
click at [366, 56] on button "Upload Files" at bounding box center [373, 54] width 29 height 10
click at [235, 49] on li "Valuation Reports" at bounding box center [227, 47] width 46 height 7
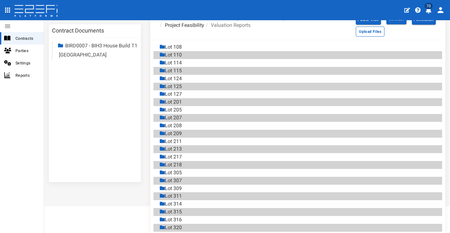
scroll to position [54, 0]
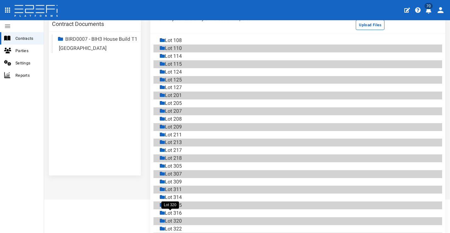
click at [179, 217] on div "Lot 320" at bounding box center [171, 220] width 22 height 7
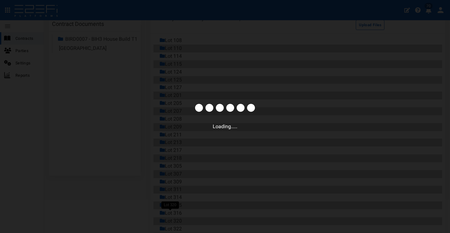
scroll to position [24, 0]
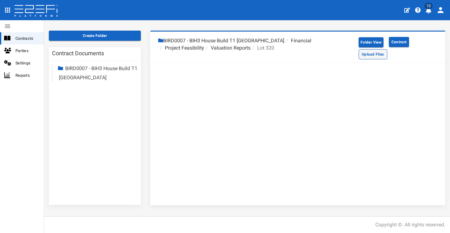
click at [372, 56] on button "Upload Files" at bounding box center [373, 54] width 29 height 10
click at [244, 48] on li "Valuation Reports" at bounding box center [227, 47] width 46 height 7
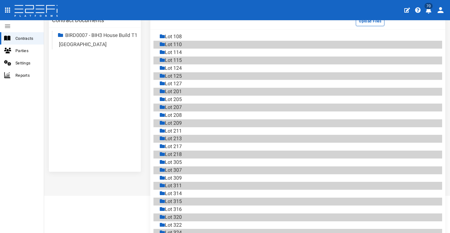
scroll to position [66, 0]
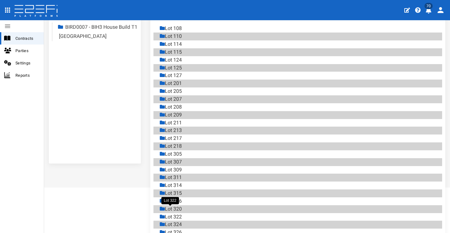
click at [180, 213] on div "Lot 322" at bounding box center [171, 216] width 22 height 7
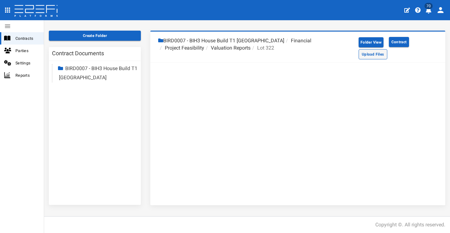
click at [373, 54] on button "Upload Files" at bounding box center [373, 54] width 29 height 10
click at [240, 47] on li "Valuation Reports" at bounding box center [227, 47] width 46 height 7
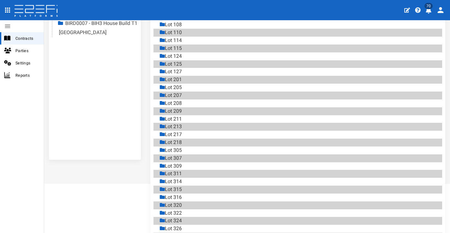
scroll to position [87, 0]
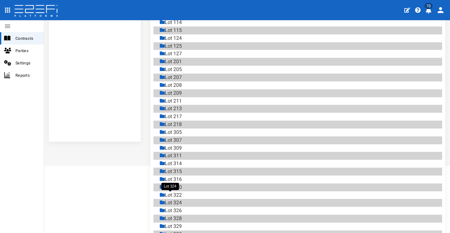
click at [182, 199] on div "Lot 324" at bounding box center [171, 202] width 22 height 7
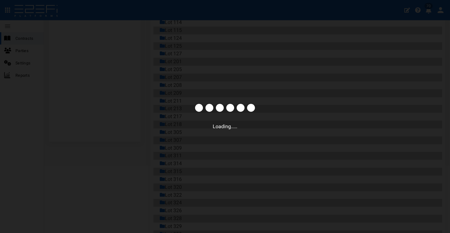
scroll to position [24, 0]
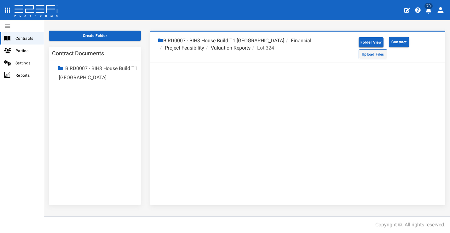
click at [359, 57] on button "Upload Files" at bounding box center [373, 54] width 29 height 10
click at [381, 51] on button "Upload Files" at bounding box center [373, 54] width 29 height 10
click at [236, 48] on li "Valuation Reports" at bounding box center [227, 47] width 46 height 7
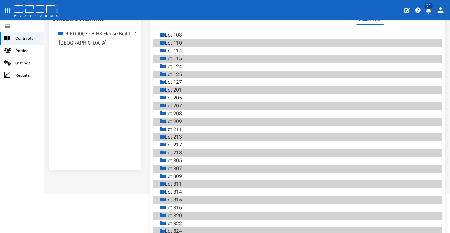
scroll to position [69, 0]
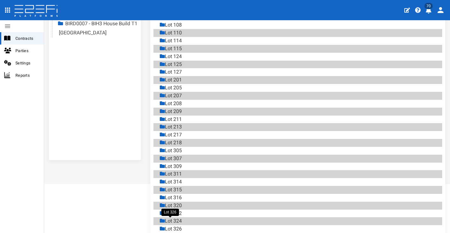
click at [176, 225] on div "Lot 326" at bounding box center [171, 228] width 22 height 7
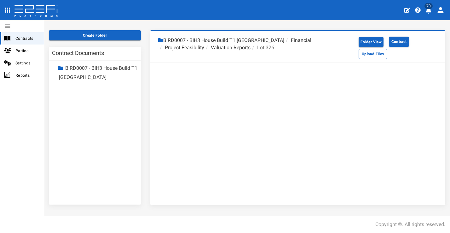
scroll to position [24, 0]
click at [367, 56] on button "Upload Files" at bounding box center [373, 54] width 29 height 10
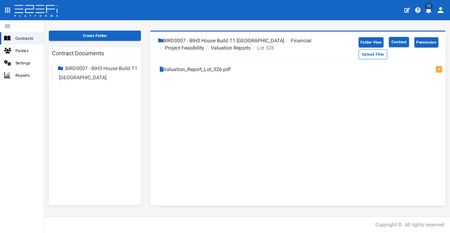
click at [230, 47] on li "Valuation Reports" at bounding box center [227, 47] width 46 height 7
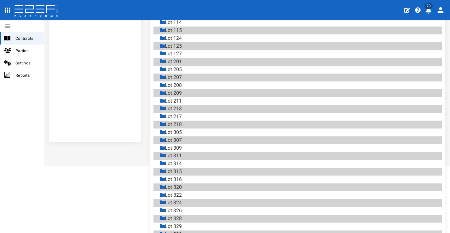
scroll to position [89, 0]
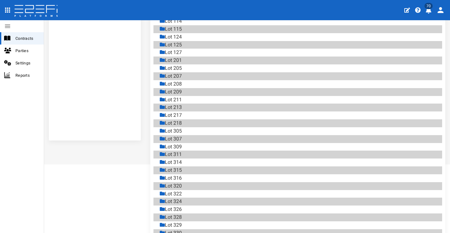
click at [189, 213] on div "Lot 328" at bounding box center [301, 217] width 282 height 8
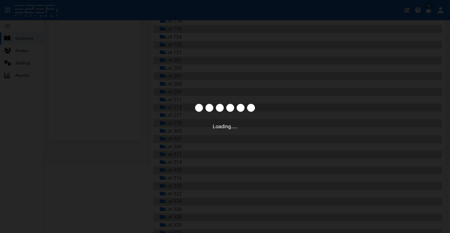
scroll to position [24, 0]
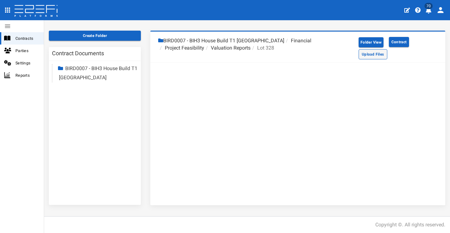
click at [365, 54] on button "Upload Files" at bounding box center [373, 54] width 29 height 10
click at [241, 48] on li "Valuation Reports" at bounding box center [227, 47] width 46 height 7
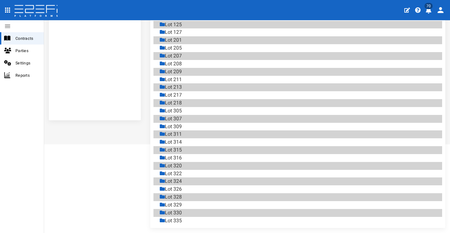
scroll to position [110, 0]
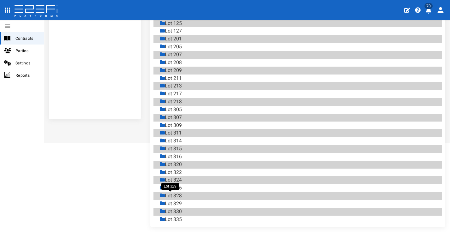
click at [182, 200] on div "Lot 329" at bounding box center [171, 203] width 22 height 7
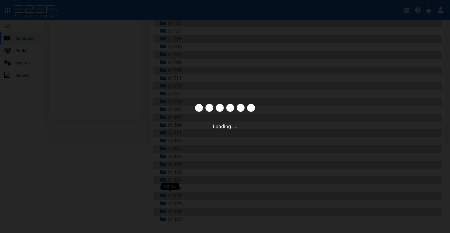
scroll to position [24, 0]
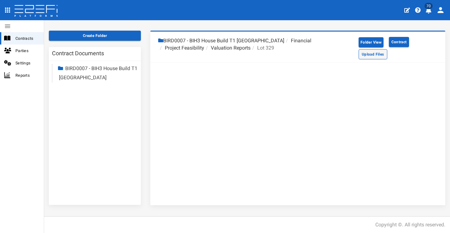
click at [379, 56] on button "Upload Files" at bounding box center [373, 54] width 29 height 10
click at [244, 47] on li "Valuation Reports" at bounding box center [227, 47] width 46 height 7
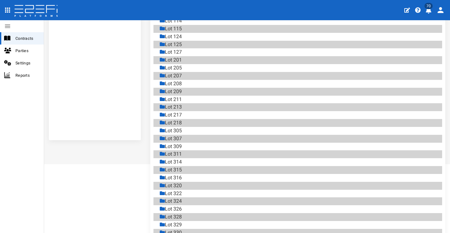
scroll to position [108, 0]
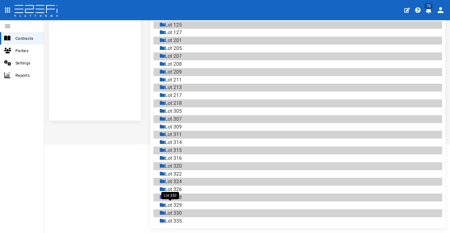
click at [178, 209] on div "Lot 330" at bounding box center [171, 212] width 22 height 7
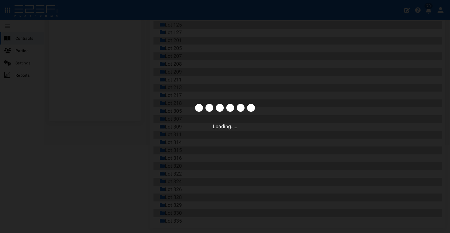
scroll to position [24, 0]
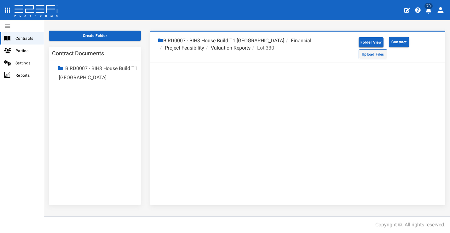
click at [371, 56] on button "Upload Files" at bounding box center [373, 54] width 29 height 10
click at [243, 47] on li "Valuation Reports" at bounding box center [227, 47] width 46 height 7
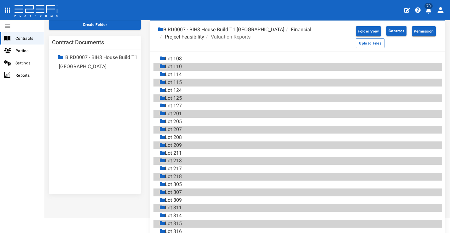
scroll to position [108, 0]
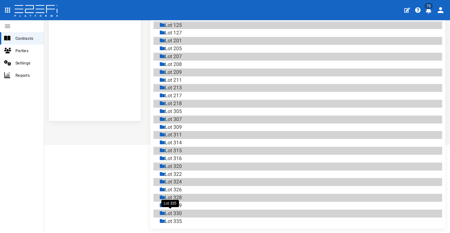
click at [179, 217] on div "Lot 335" at bounding box center [171, 220] width 22 height 7
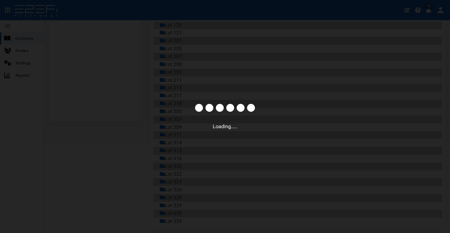
scroll to position [24, 0]
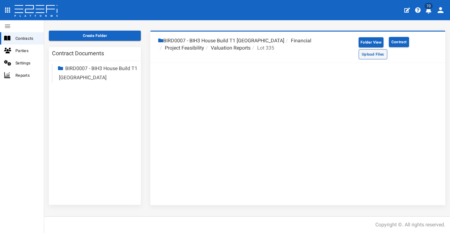
click at [359, 52] on button "Upload Files" at bounding box center [373, 54] width 29 height 10
click at [222, 48] on li "Valuation Reports" at bounding box center [227, 47] width 46 height 7
